Goal: Task Accomplishment & Management: Use online tool/utility

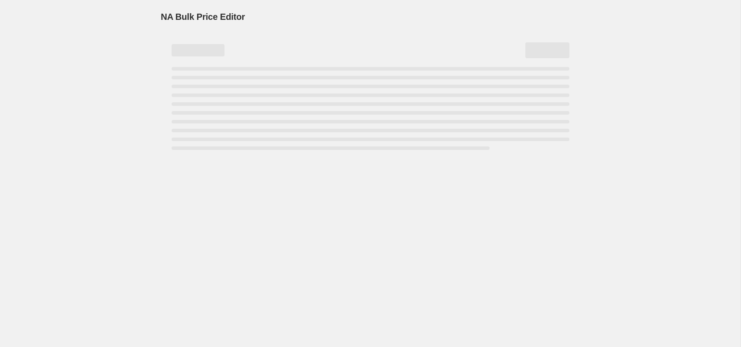
click at [120, 60] on div "NA Bulk Price Editor. This page is ready NA Bulk Price Editor" at bounding box center [370, 173] width 741 height 347
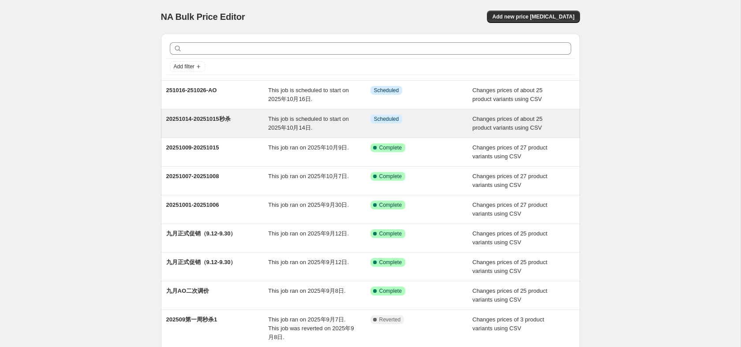
click at [267, 124] on div "20251014-20251015秒杀" at bounding box center [217, 124] width 102 height 18
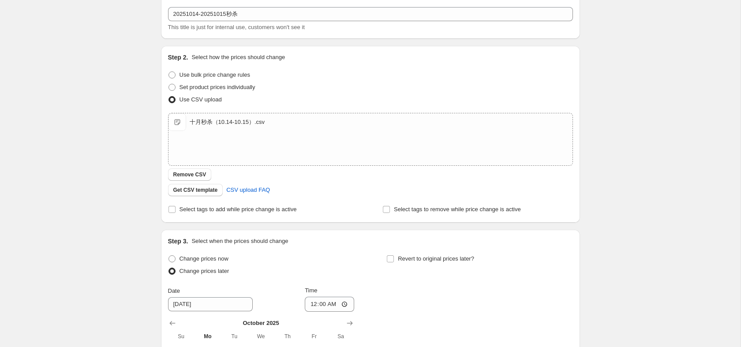
scroll to position [139, 0]
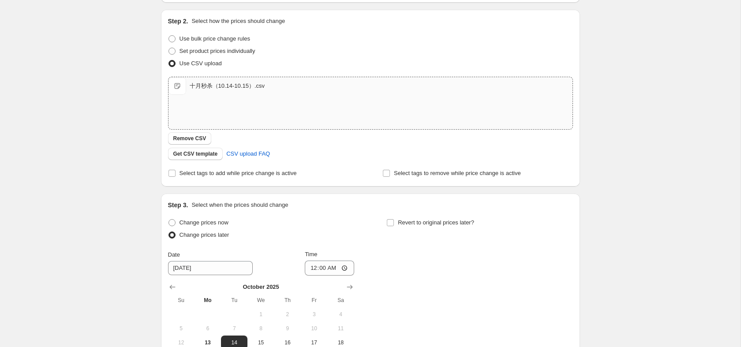
click at [256, 85] on div "十月秒杀（10.14-10.15）.csv" at bounding box center [227, 86] width 75 height 9
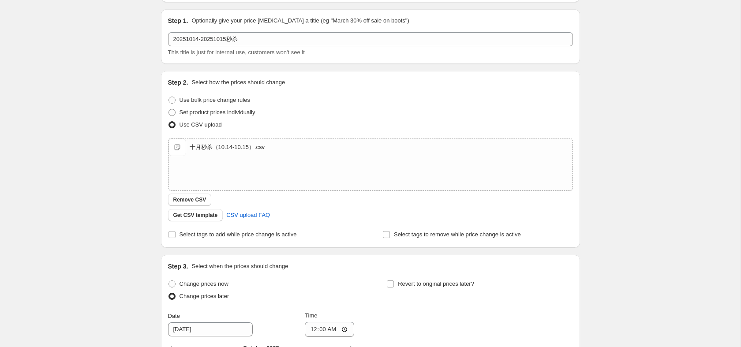
scroll to position [0, 0]
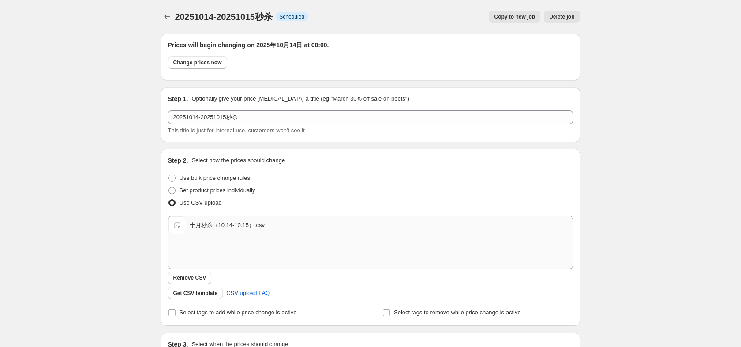
click at [238, 227] on div "十月秒杀（10.14-10.15）.csv" at bounding box center [227, 225] width 75 height 9
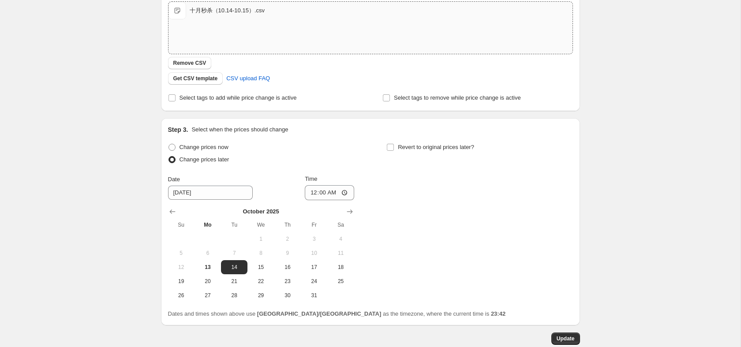
scroll to position [266, 0]
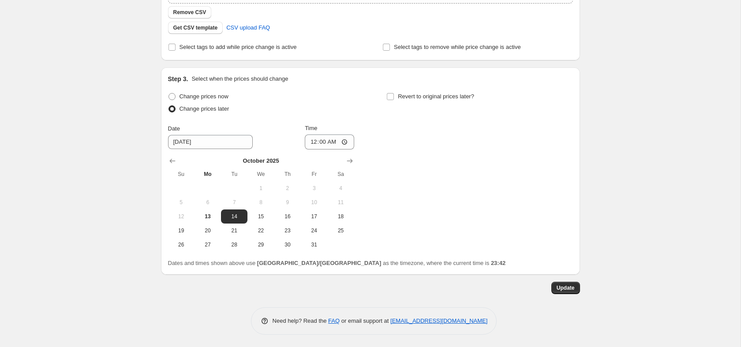
click at [130, 50] on div "20251014-20251015秒杀. This page is ready 20251014-20251015秒杀 Info Scheduled Copy…" at bounding box center [370, 41] width 741 height 614
click at [322, 143] on input "00:00" at bounding box center [329, 142] width 49 height 15
click at [209, 214] on span "13" at bounding box center [207, 216] width 19 height 7
type input "[DATE]"
click at [316, 139] on input "00:00" at bounding box center [329, 142] width 49 height 15
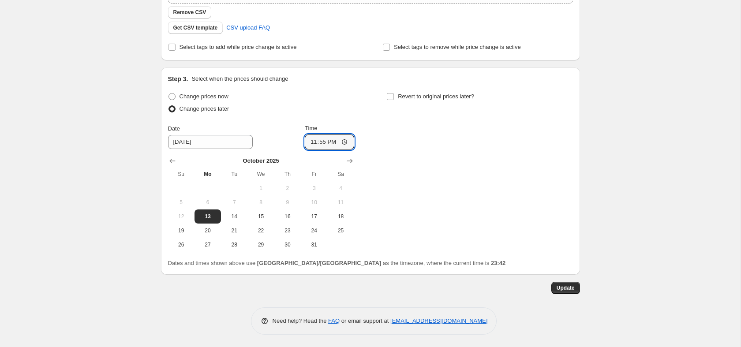
type input "23:59"
click at [598, 170] on div "20251014-20251015秒杀. This page is ready 20251014-20251015秒杀 Info Scheduled Copy…" at bounding box center [370, 41] width 741 height 614
click at [573, 290] on span "Update" at bounding box center [566, 288] width 18 height 7
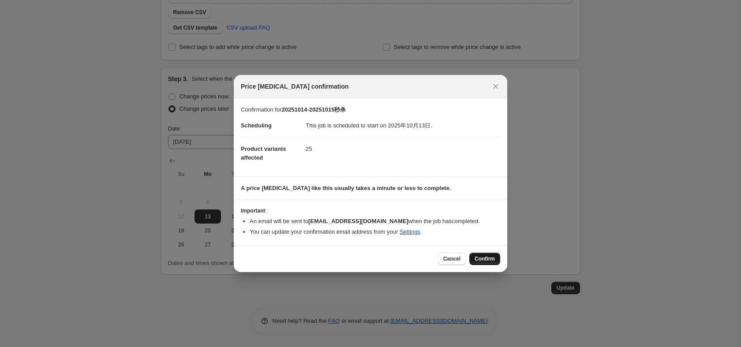
click at [489, 254] on button "Confirm" at bounding box center [484, 259] width 31 height 12
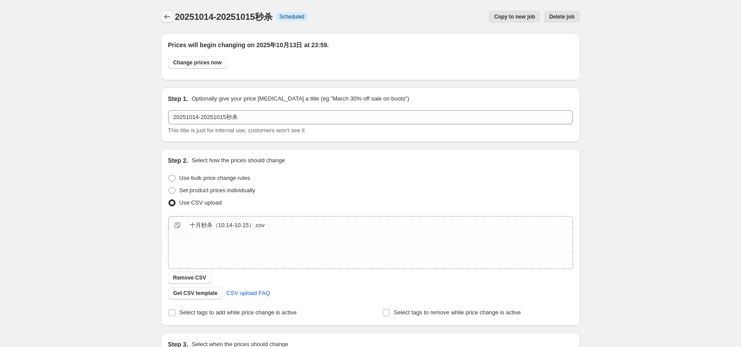
click at [169, 16] on icon "Price change jobs" at bounding box center [167, 16] width 9 height 9
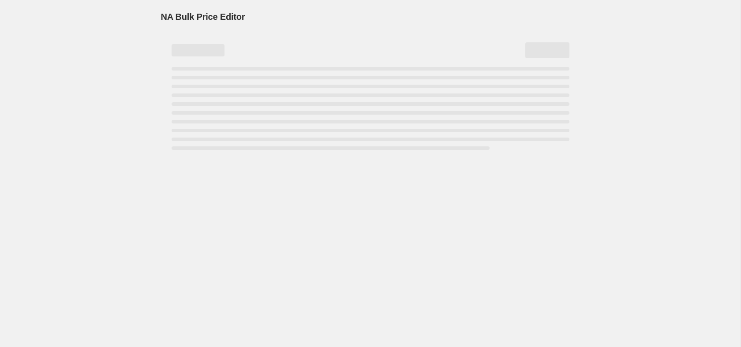
click at [118, 54] on div "NA Bulk Price Editor. This page is ready NA Bulk Price Editor" at bounding box center [370, 173] width 741 height 347
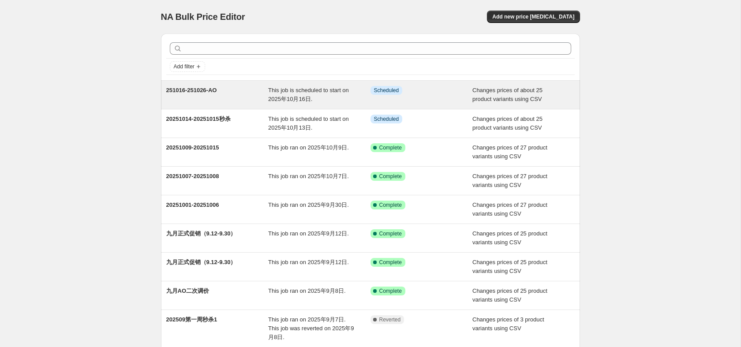
click at [199, 94] on div "251016-251026-AO" at bounding box center [217, 95] width 102 height 18
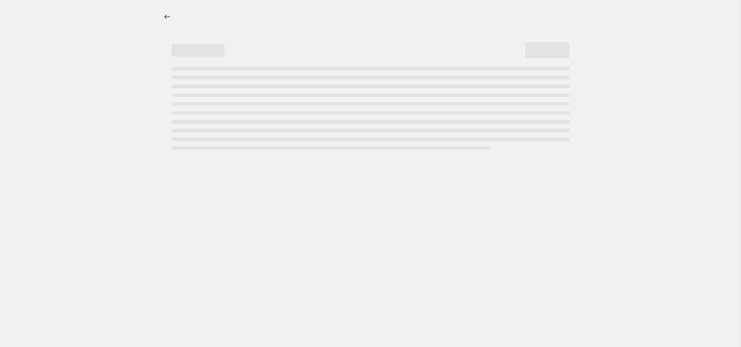
click at [127, 89] on div at bounding box center [370, 173] width 741 height 347
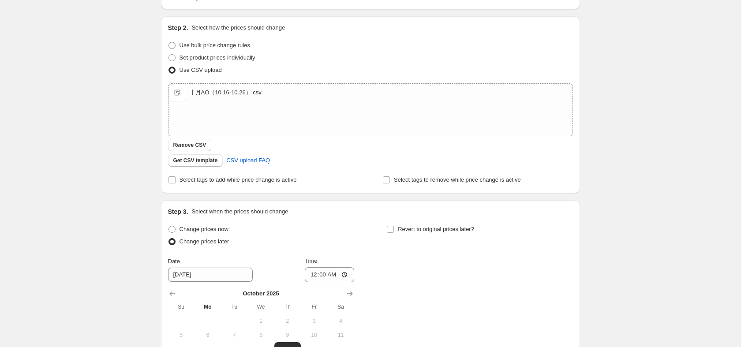
scroll to position [266, 0]
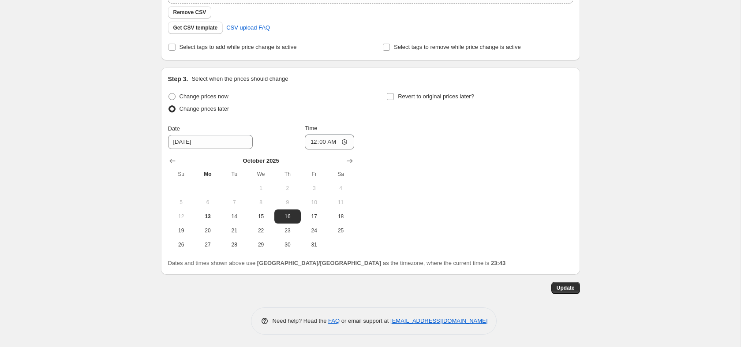
click at [108, 81] on div "251016-251026-AO. This page is ready 251016-251026-AO Info Scheduled Copy to ne…" at bounding box center [370, 41] width 741 height 614
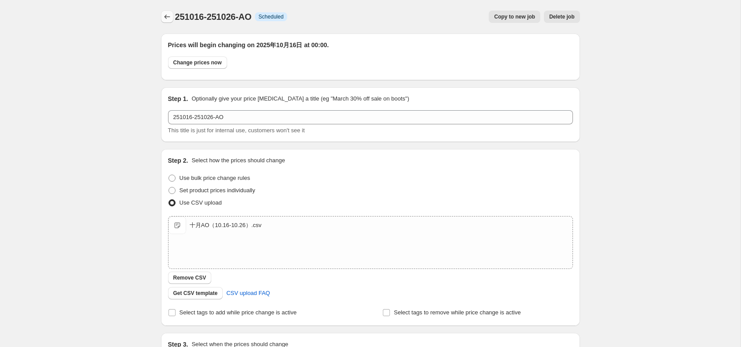
click at [170, 11] on button "Price change jobs" at bounding box center [167, 17] width 12 height 12
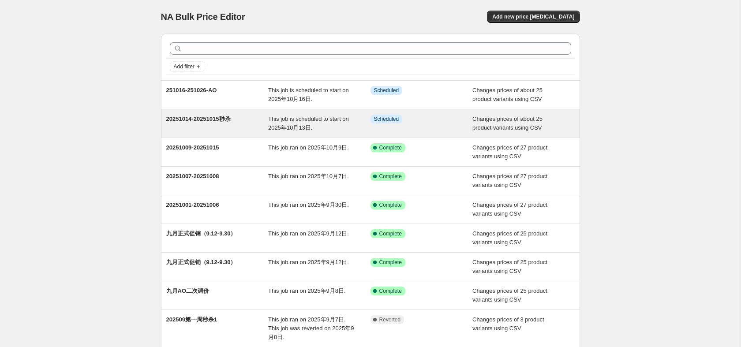
click at [184, 121] on span "20251014-20251015秒杀" at bounding box center [198, 119] width 64 height 7
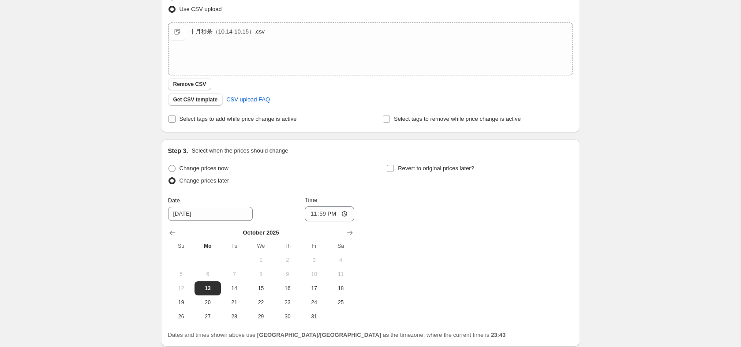
scroll to position [266, 0]
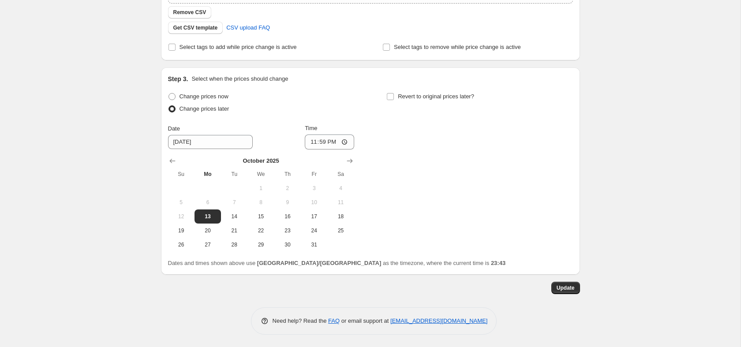
click at [82, 103] on div "20251014-20251015秒杀. This page is ready 20251014-20251015秒杀 Info Scheduled Copy…" at bounding box center [370, 41] width 741 height 614
click at [562, 292] on button "Update" at bounding box center [565, 288] width 29 height 12
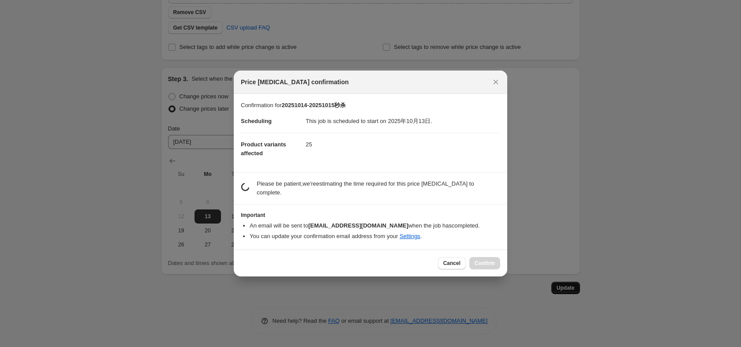
scroll to position [0, 0]
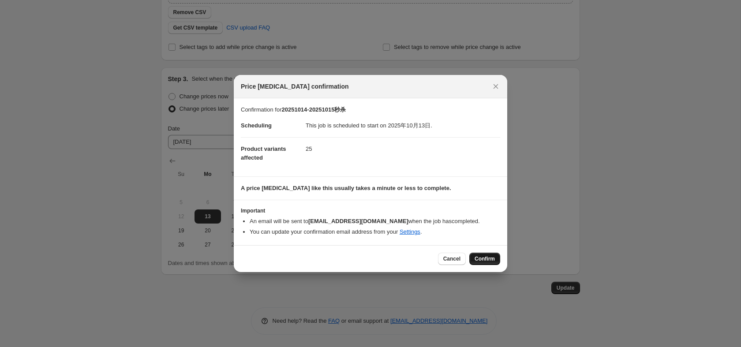
click at [489, 259] on span "Confirm" at bounding box center [485, 258] width 20 height 7
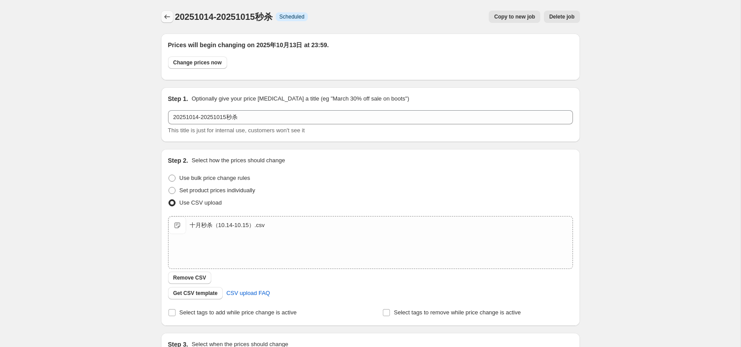
click at [165, 16] on icon "Price change jobs" at bounding box center [167, 17] width 6 height 4
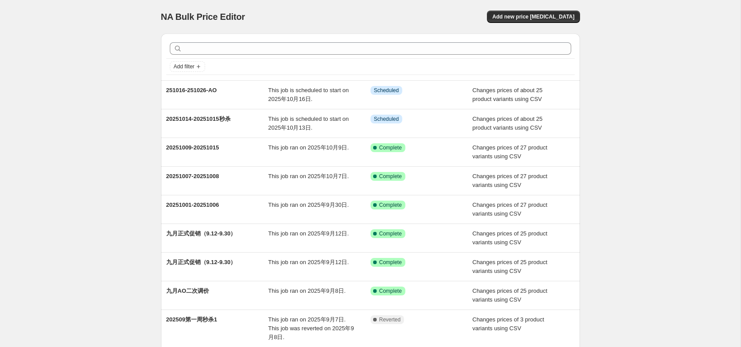
click at [361, 13] on div "NA Bulk Price Editor" at bounding box center [262, 17] width 202 height 12
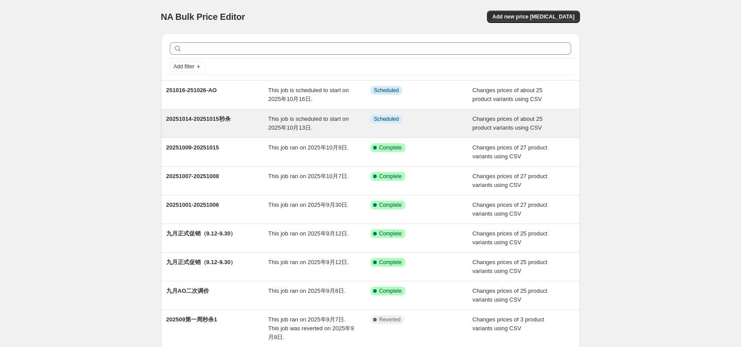
click at [199, 123] on div "20251014-20251015秒杀" at bounding box center [217, 124] width 102 height 18
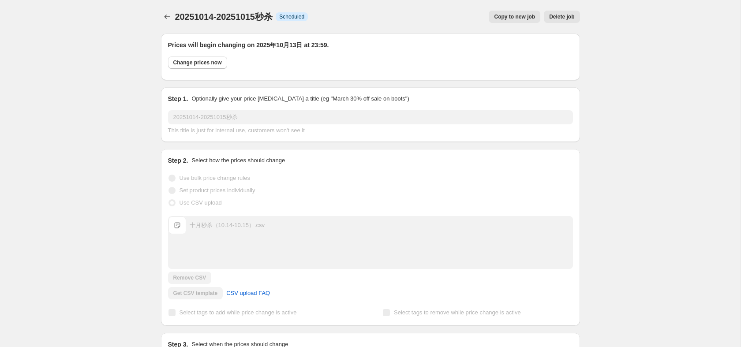
click at [70, 137] on div "20251014-20251015秒杀. This page is ready 20251014-20251015秒杀 Info Scheduled Copy…" at bounding box center [370, 307] width 741 height 614
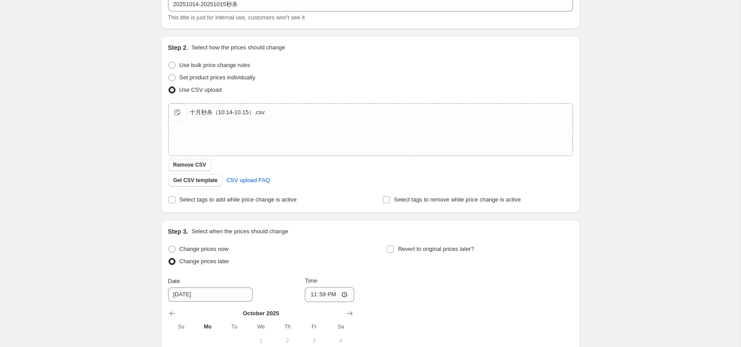
scroll to position [266, 0]
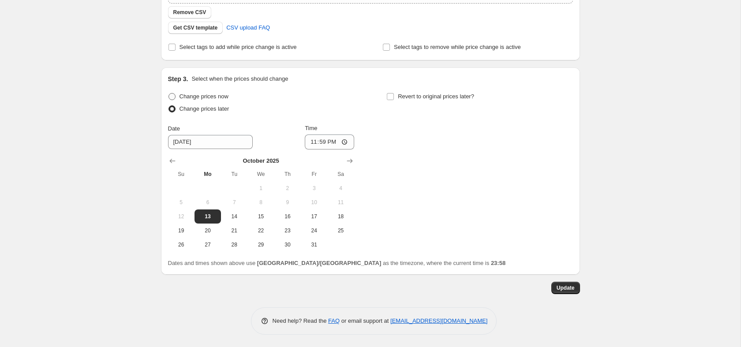
click at [227, 99] on span "Change prices now" at bounding box center [204, 96] width 49 height 7
click at [169, 94] on input "Change prices now" at bounding box center [169, 93] width 0 height 0
radio input "true"
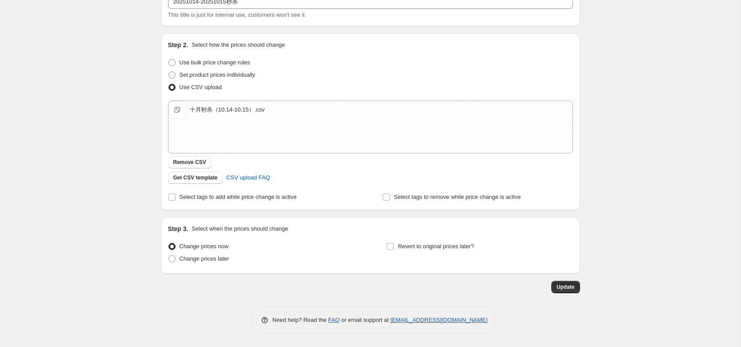
scroll to position [115, 0]
click at [560, 287] on span "Update" at bounding box center [566, 287] width 18 height 7
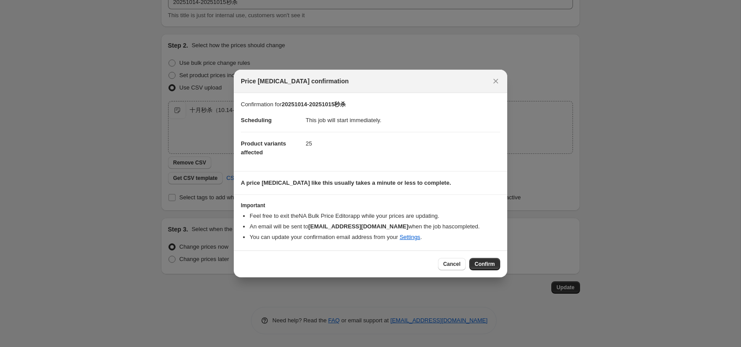
click at [481, 257] on div "Cancel Confirm" at bounding box center [371, 264] width 274 height 27
click at [481, 263] on span "Confirm" at bounding box center [485, 264] width 20 height 7
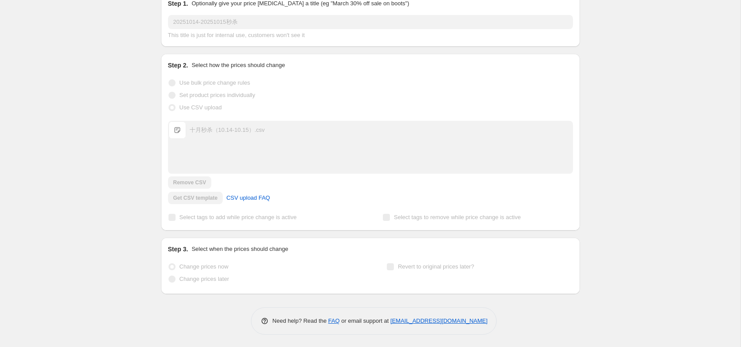
scroll to position [0, 0]
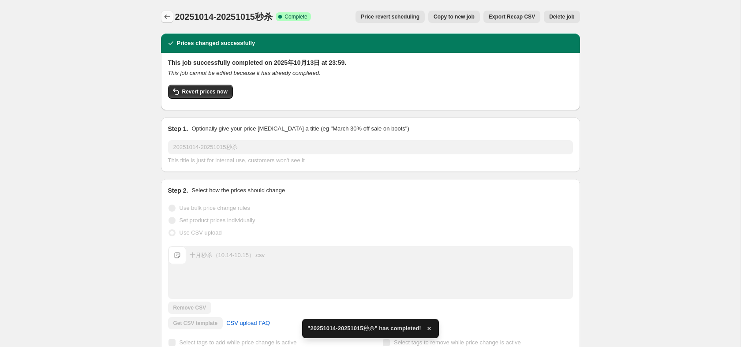
click at [169, 16] on icon "Price change jobs" at bounding box center [167, 16] width 9 height 9
